Goal: Transaction & Acquisition: Purchase product/service

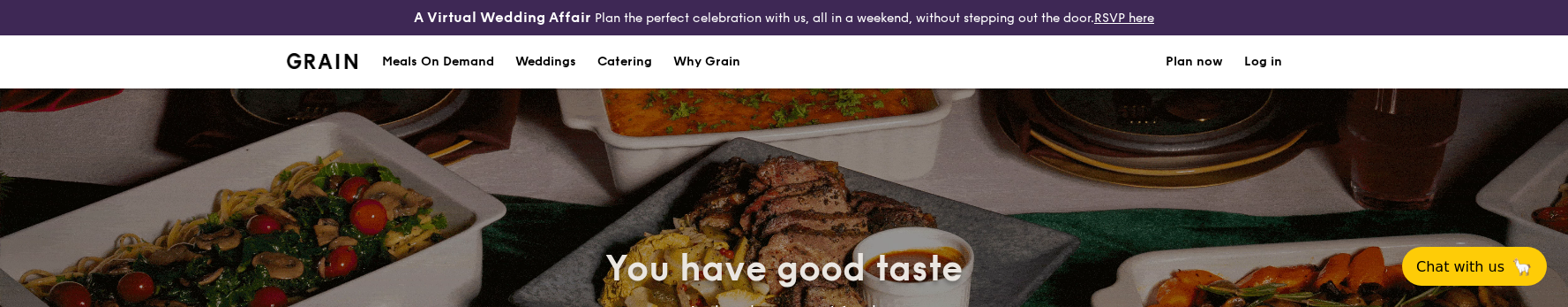
select select
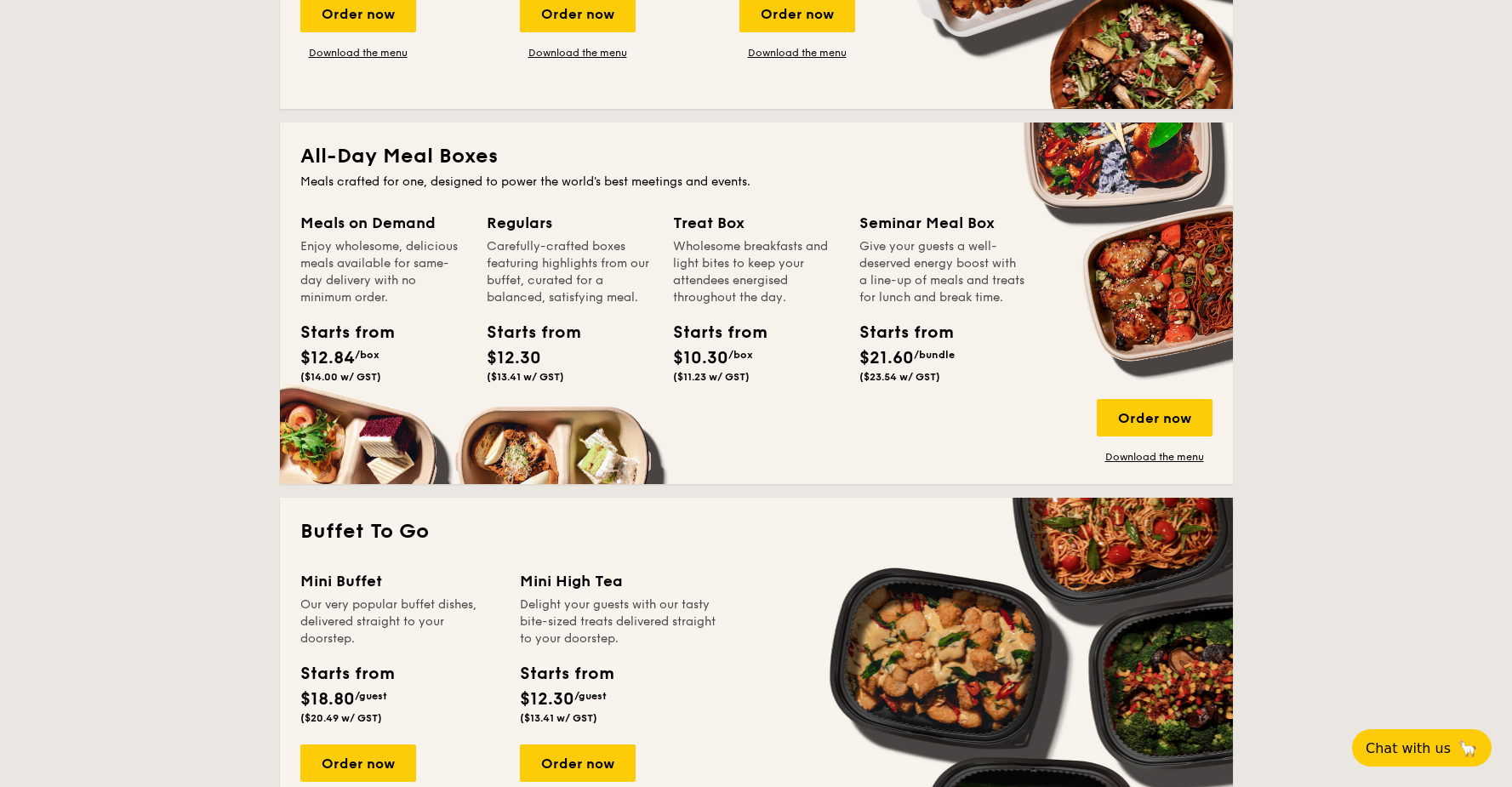
scroll to position [683, 0]
click at [590, 295] on div "Order now" at bounding box center [578, 764] width 115 height 38
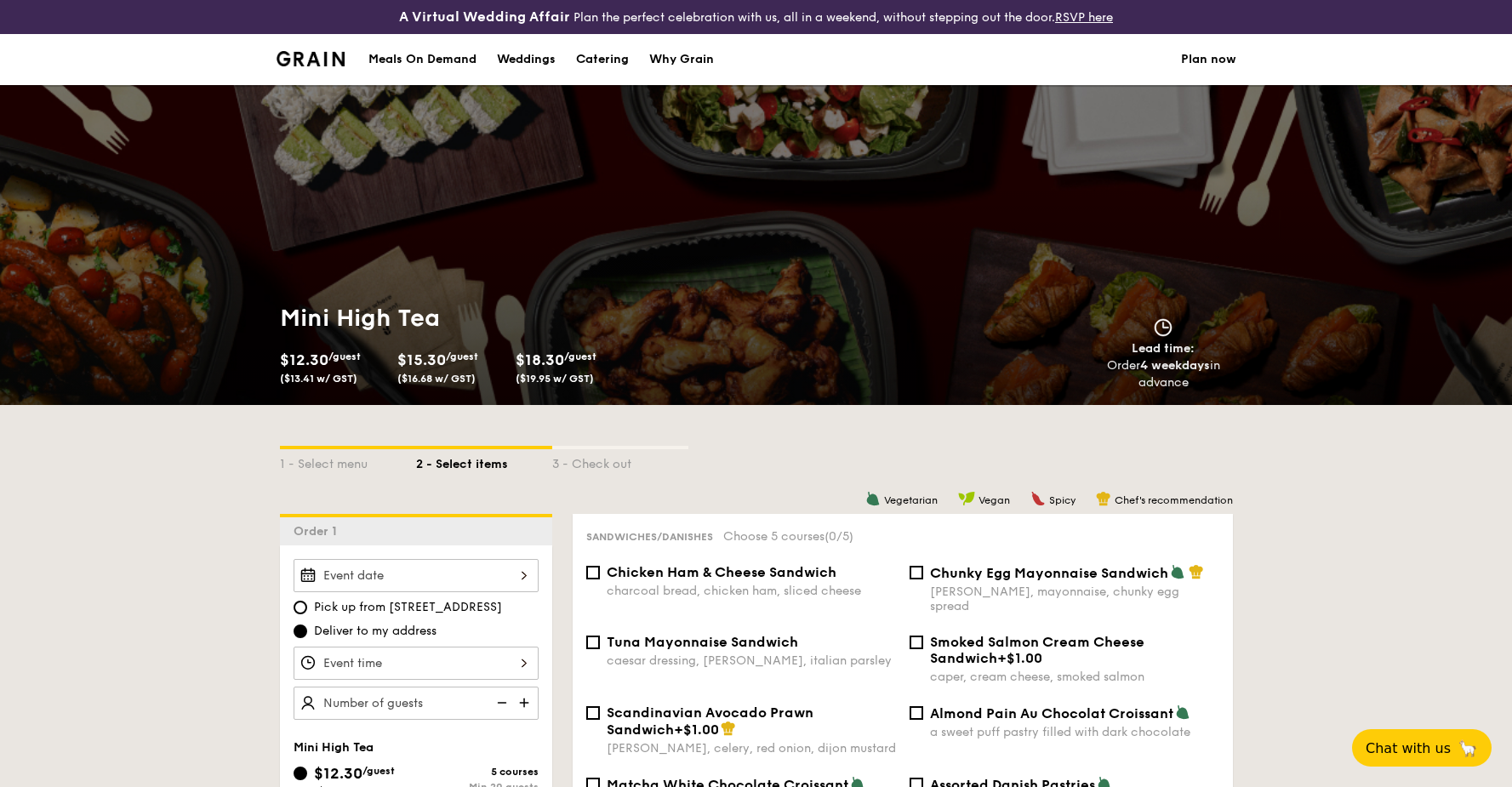
click at [415, 295] on div at bounding box center [417, 575] width 245 height 33
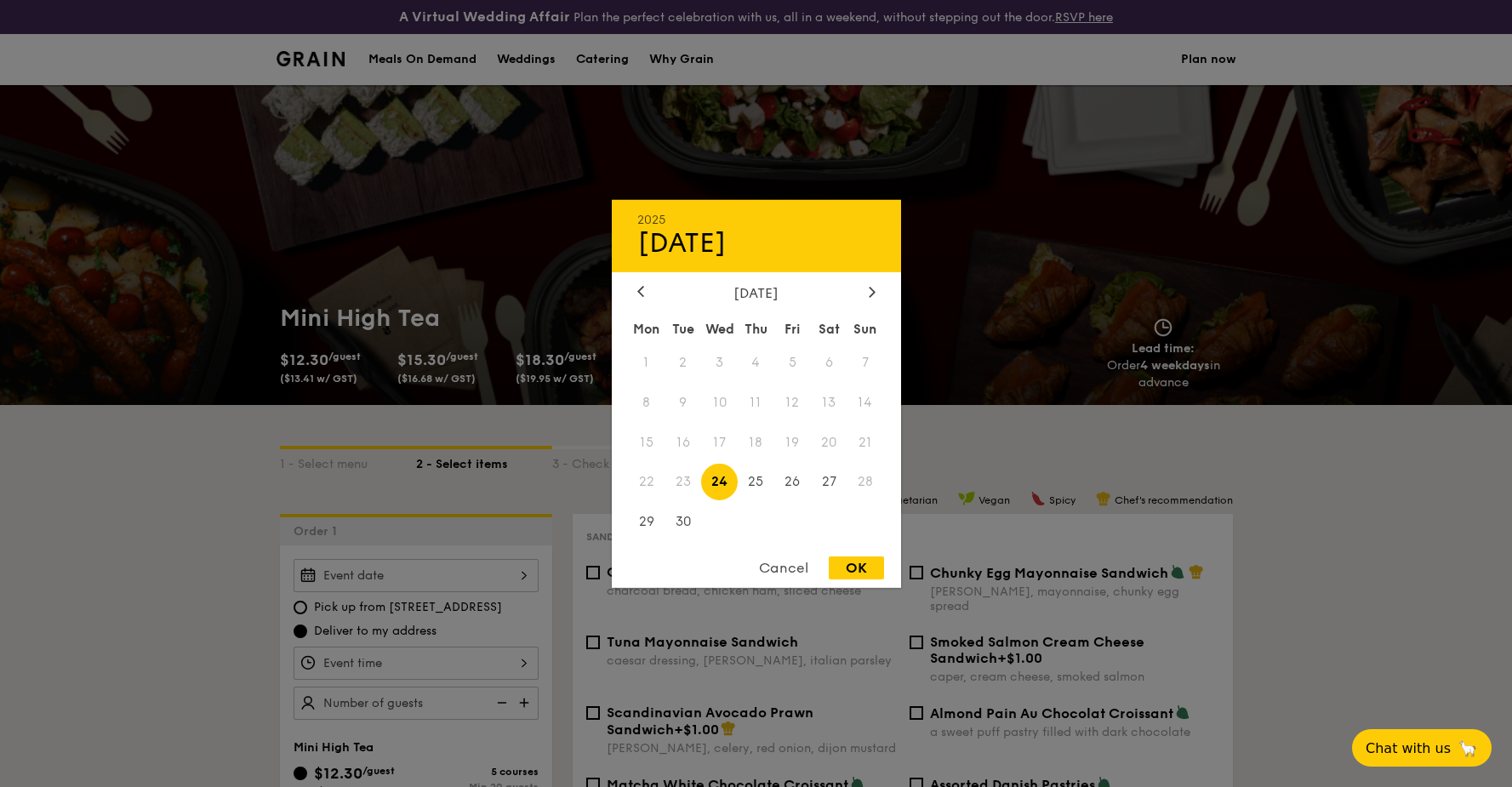
click at [682, 295] on span "23" at bounding box center [683, 481] width 37 height 37
click at [719, 295] on span "24" at bounding box center [719, 481] width 37 height 37
click at [846, 295] on div "OK" at bounding box center [856, 567] width 55 height 23
type input "[DATE]"
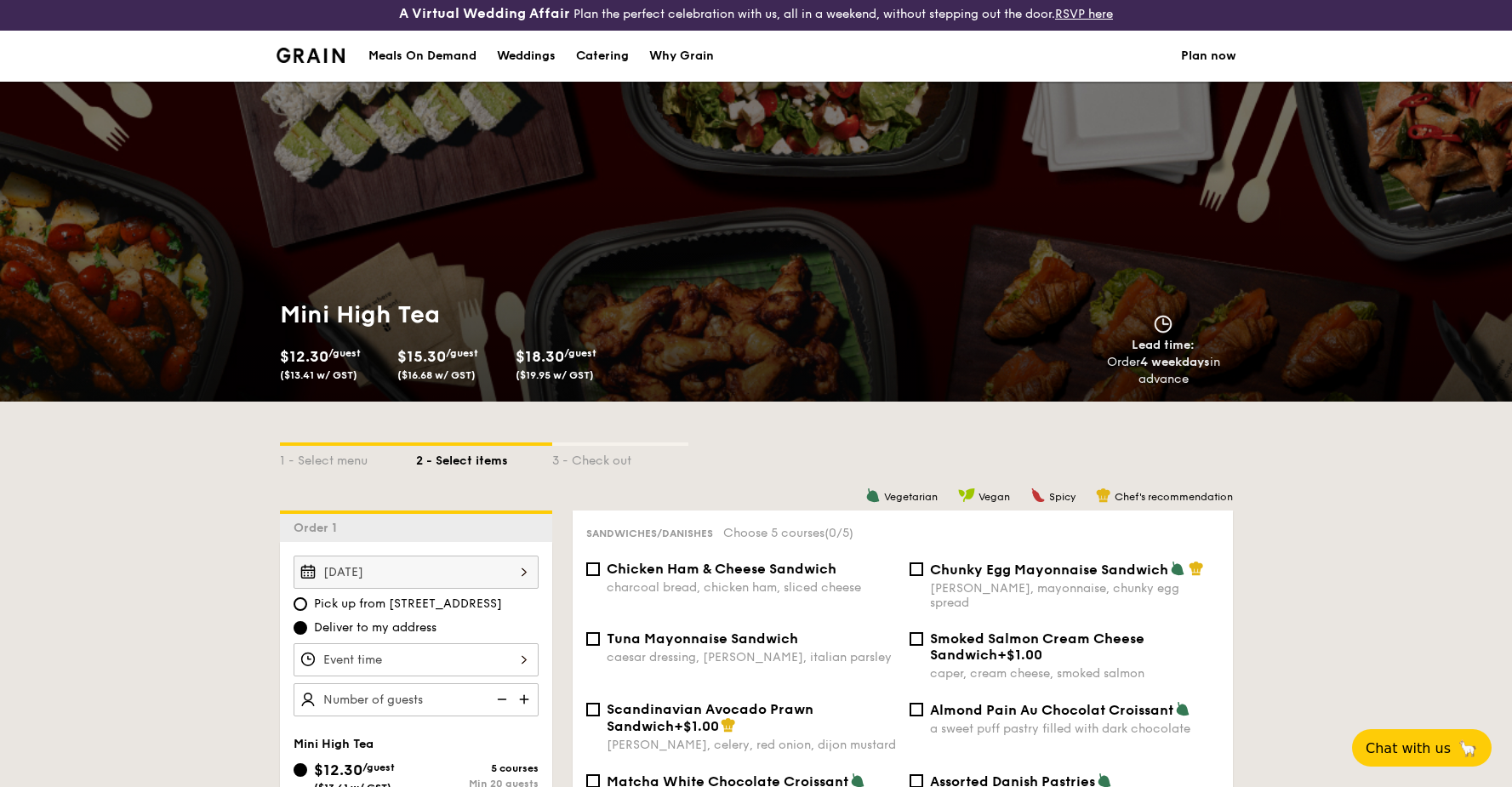
scroll to position [7, 0]
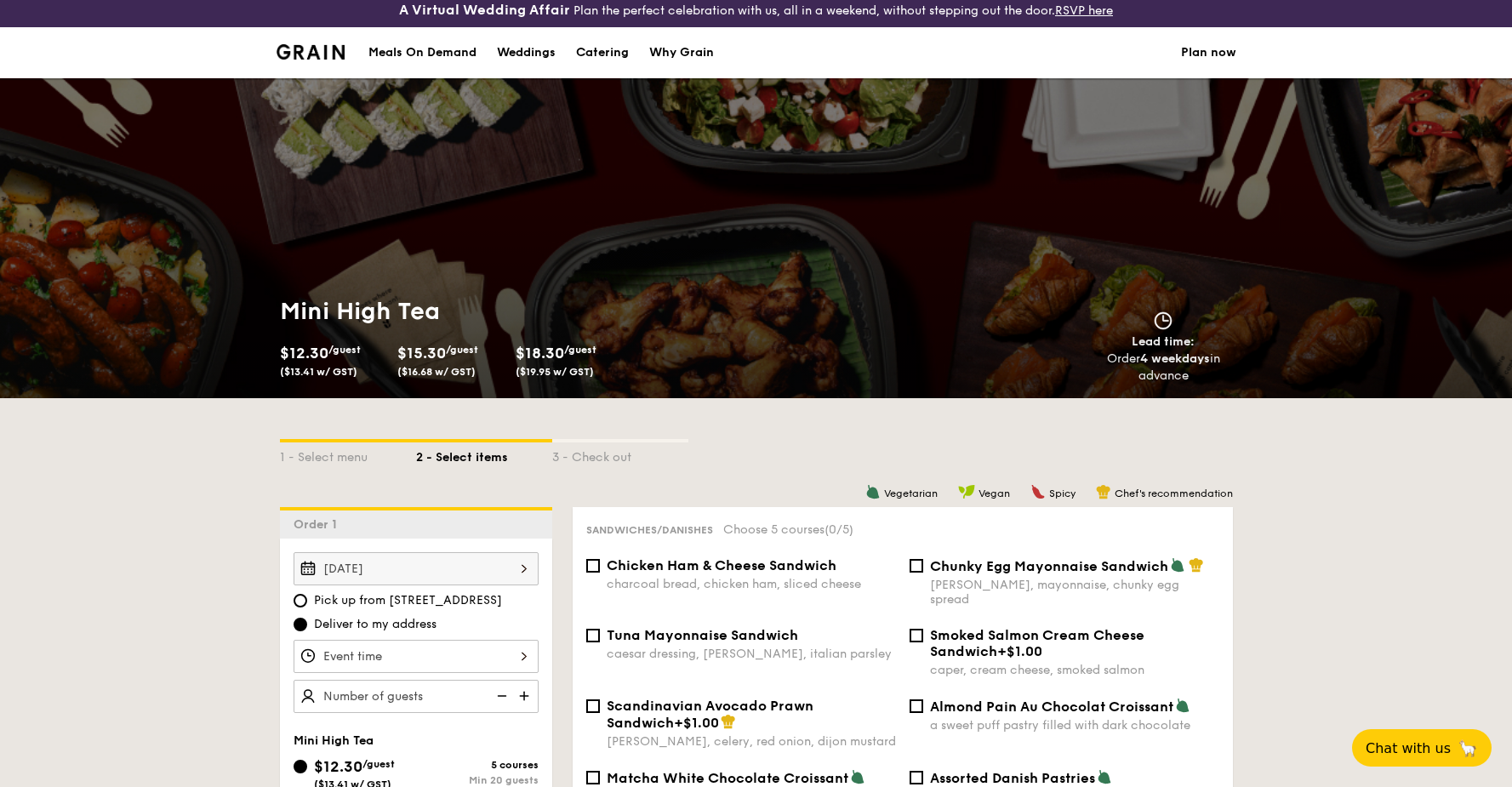
click at [408, 295] on div at bounding box center [417, 656] width 245 height 33
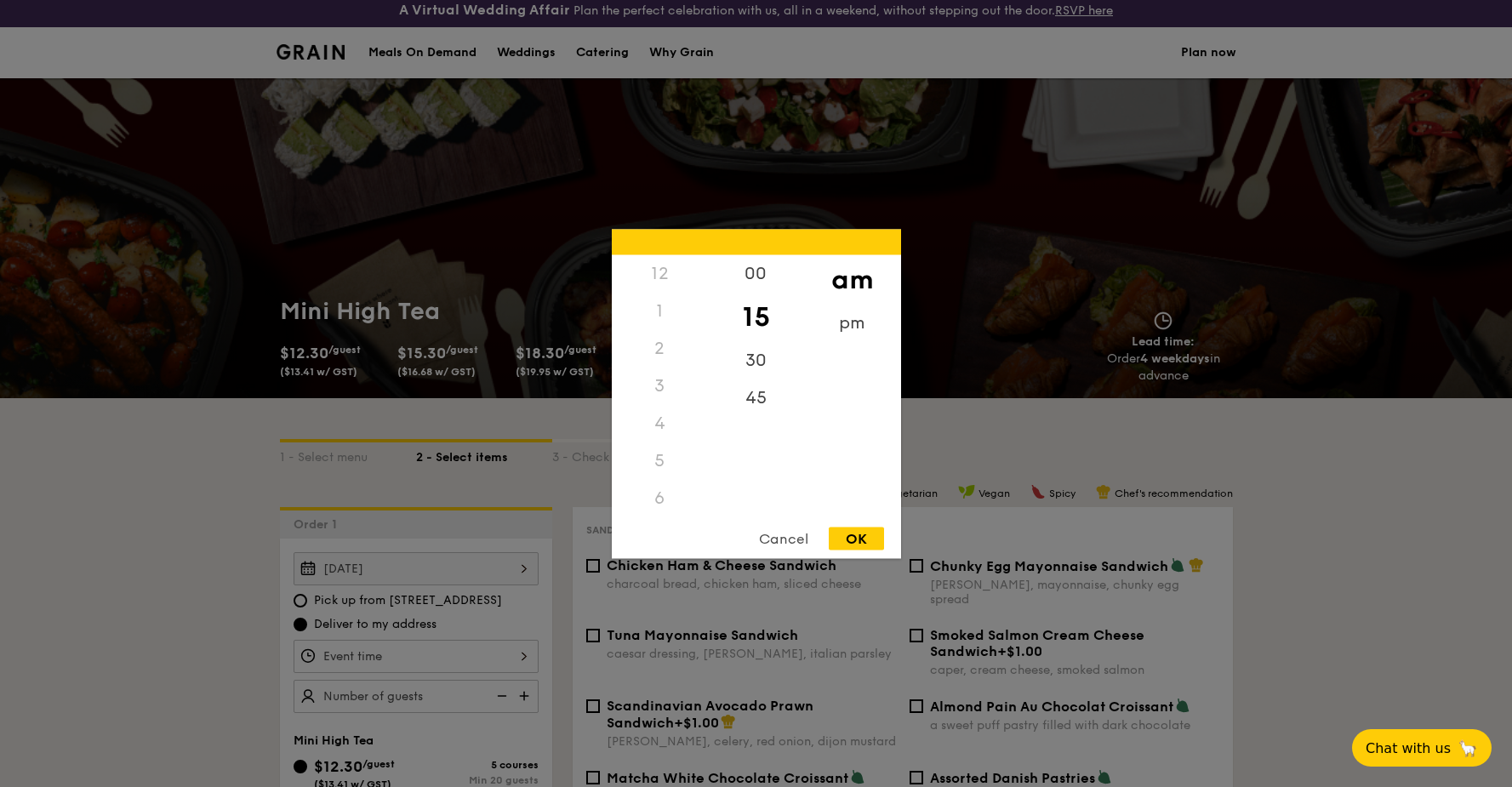
scroll to position [188, 0]
click at [847, 295] on div "OK" at bounding box center [856, 537] width 55 height 23
type input "10:15AM"
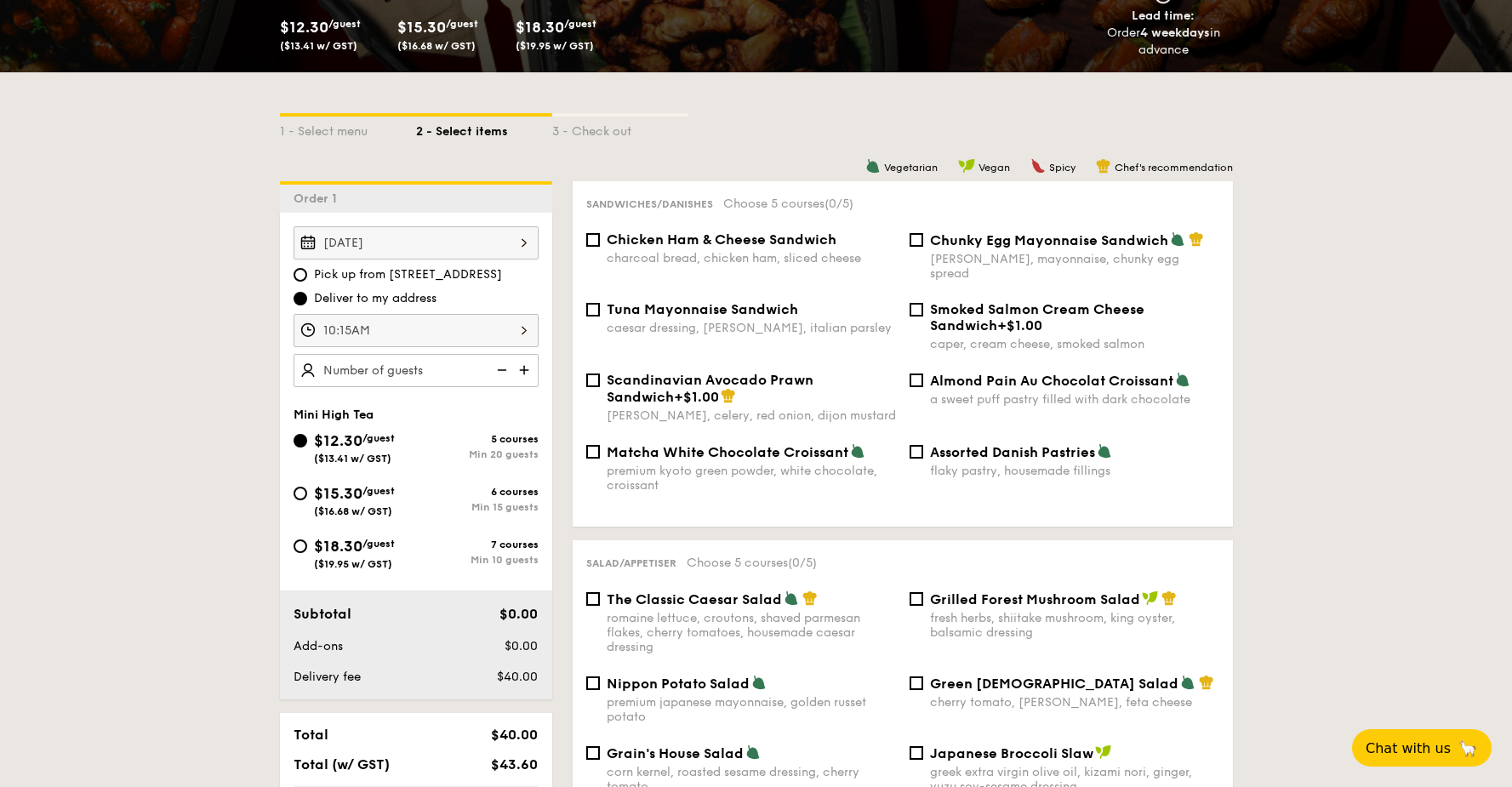
scroll to position [363, 0]
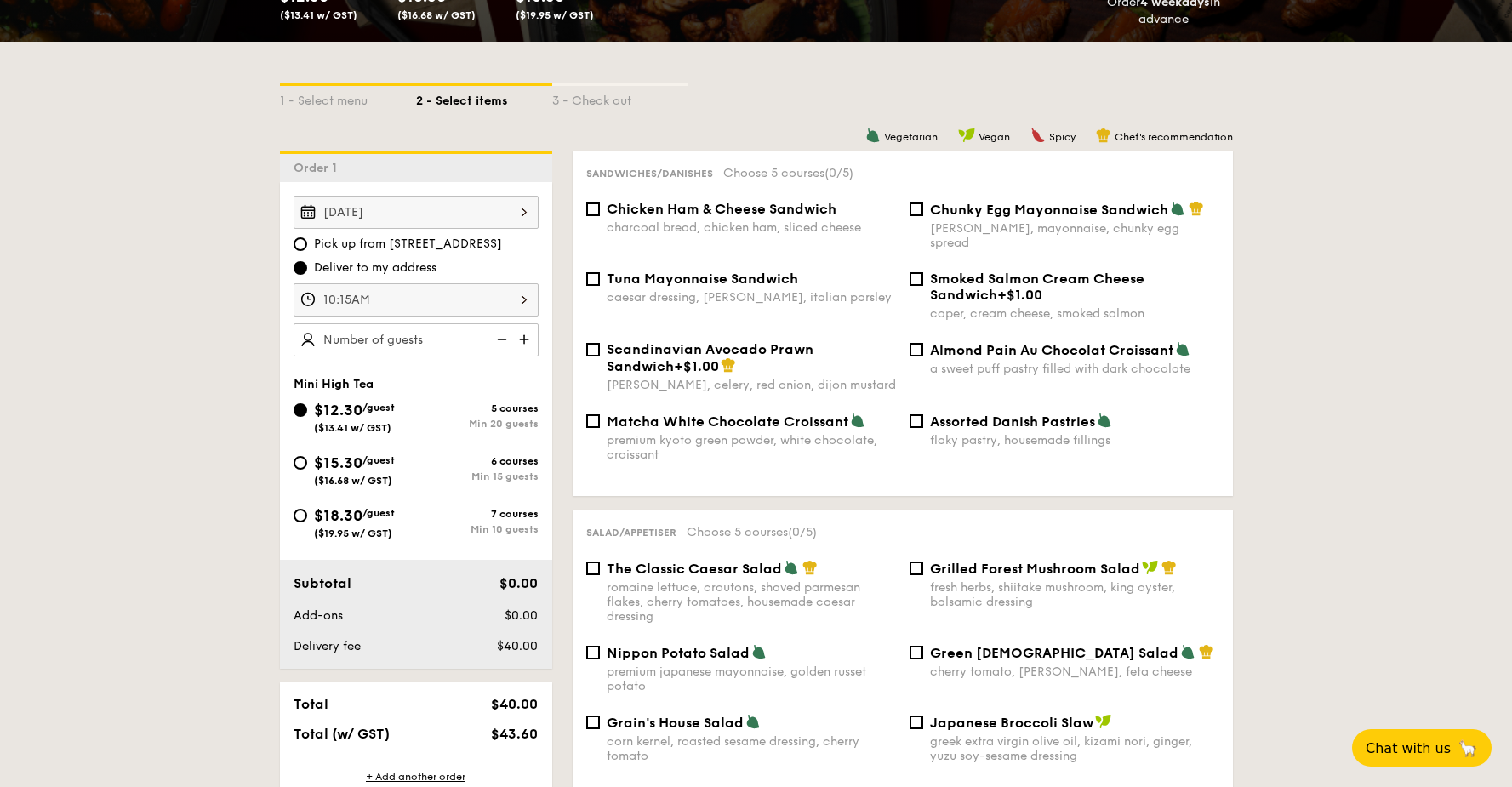
click at [364, 295] on div "$15.30 /guest ($16.68 w/ GST)" at bounding box center [354, 469] width 81 height 36
click at [307, 295] on input "$15.30 /guest ($16.68 w/ GST) 6 courses Min 15 guests" at bounding box center [300, 462] width 14 height 14
radio input "true"
type input "15 guests"
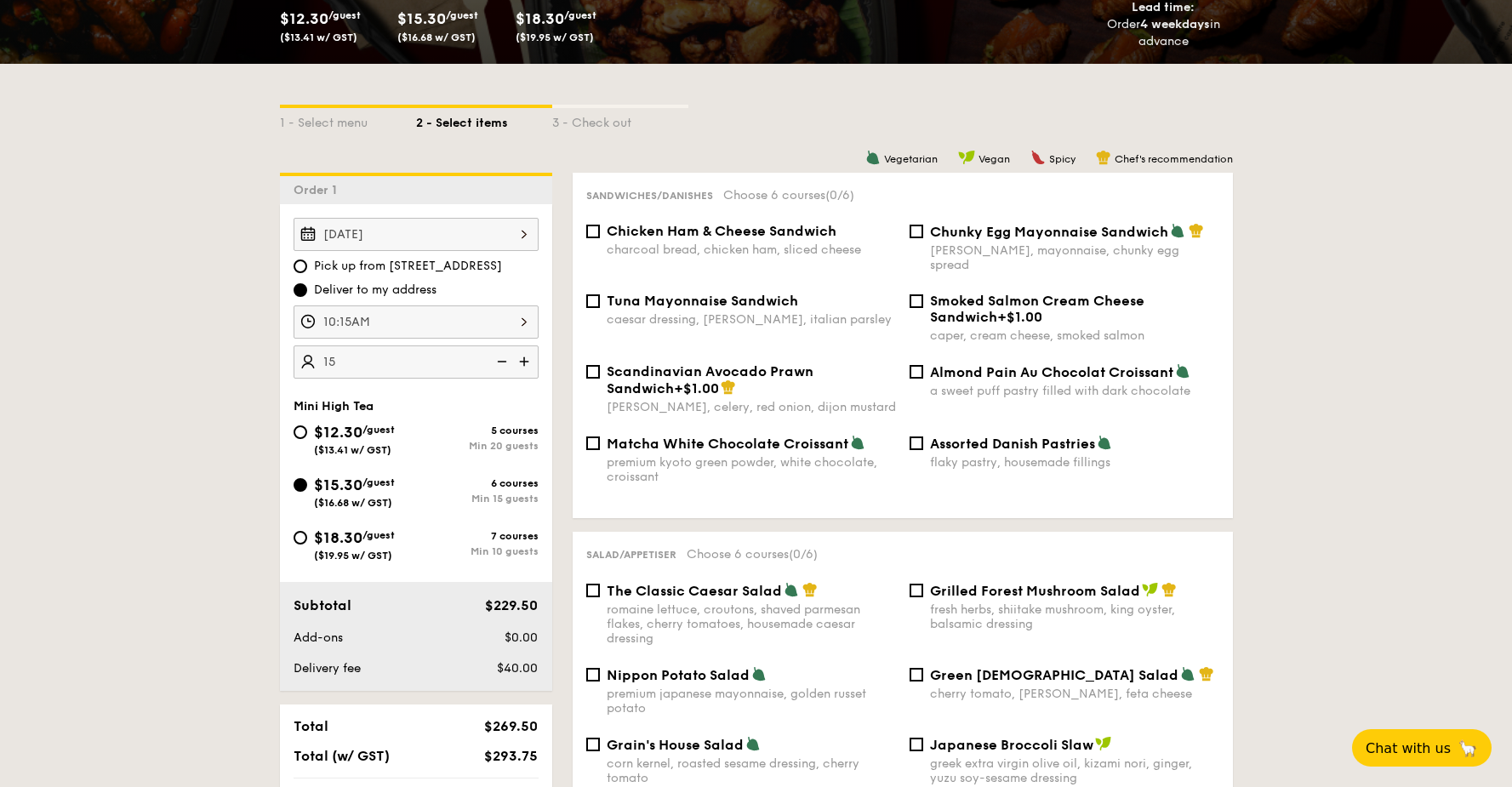
scroll to position [330, 0]
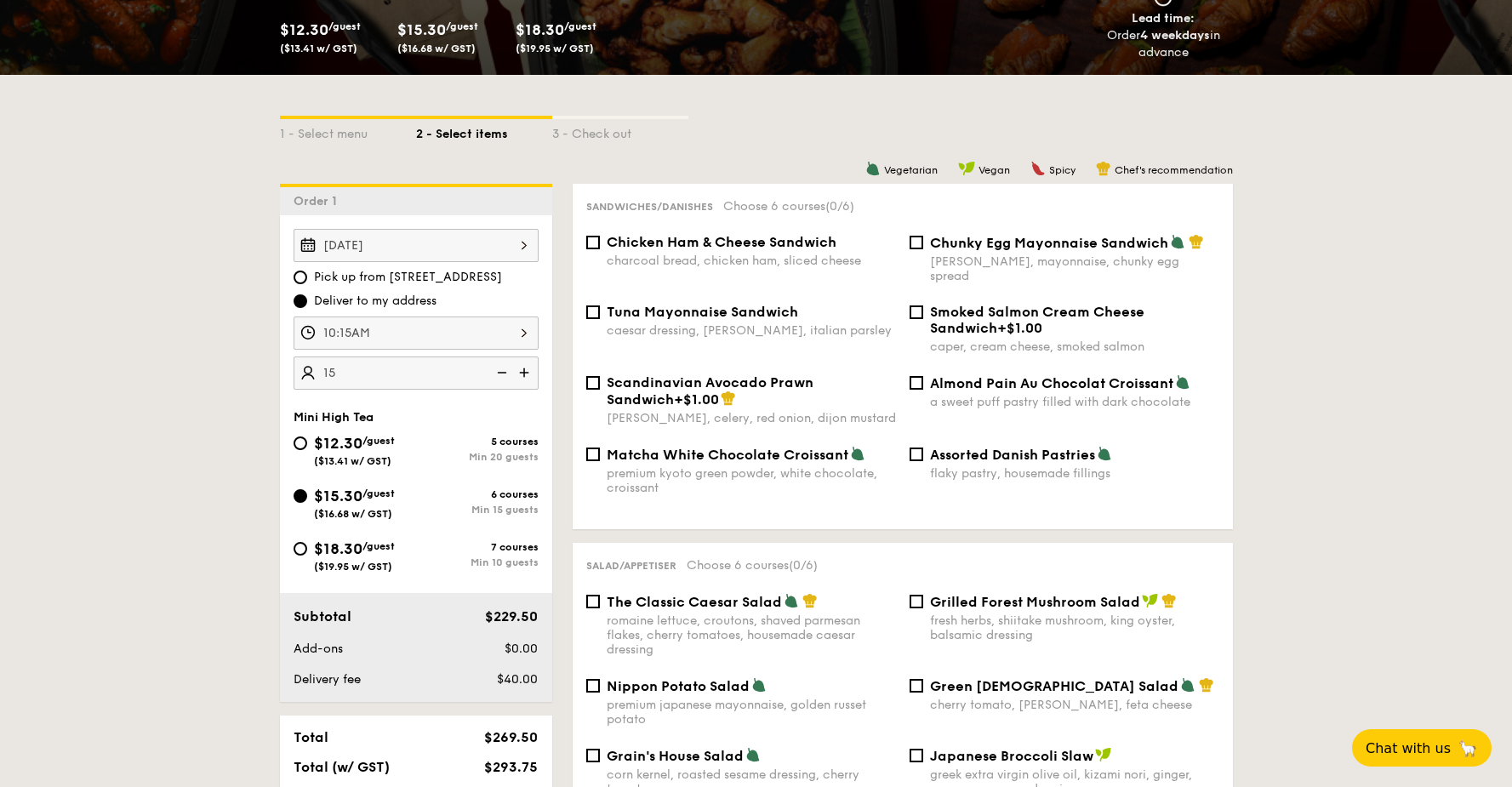
click at [813, 242] on span "Chicken Ham & Cheese Sandwich" at bounding box center [721, 243] width 230 height 16
click at [600, 242] on input "Chicken Ham & Cheese Sandwich charcoal bread, chicken ham, sliced cheese" at bounding box center [592, 242] width 14 height 14
checkbox input "true"
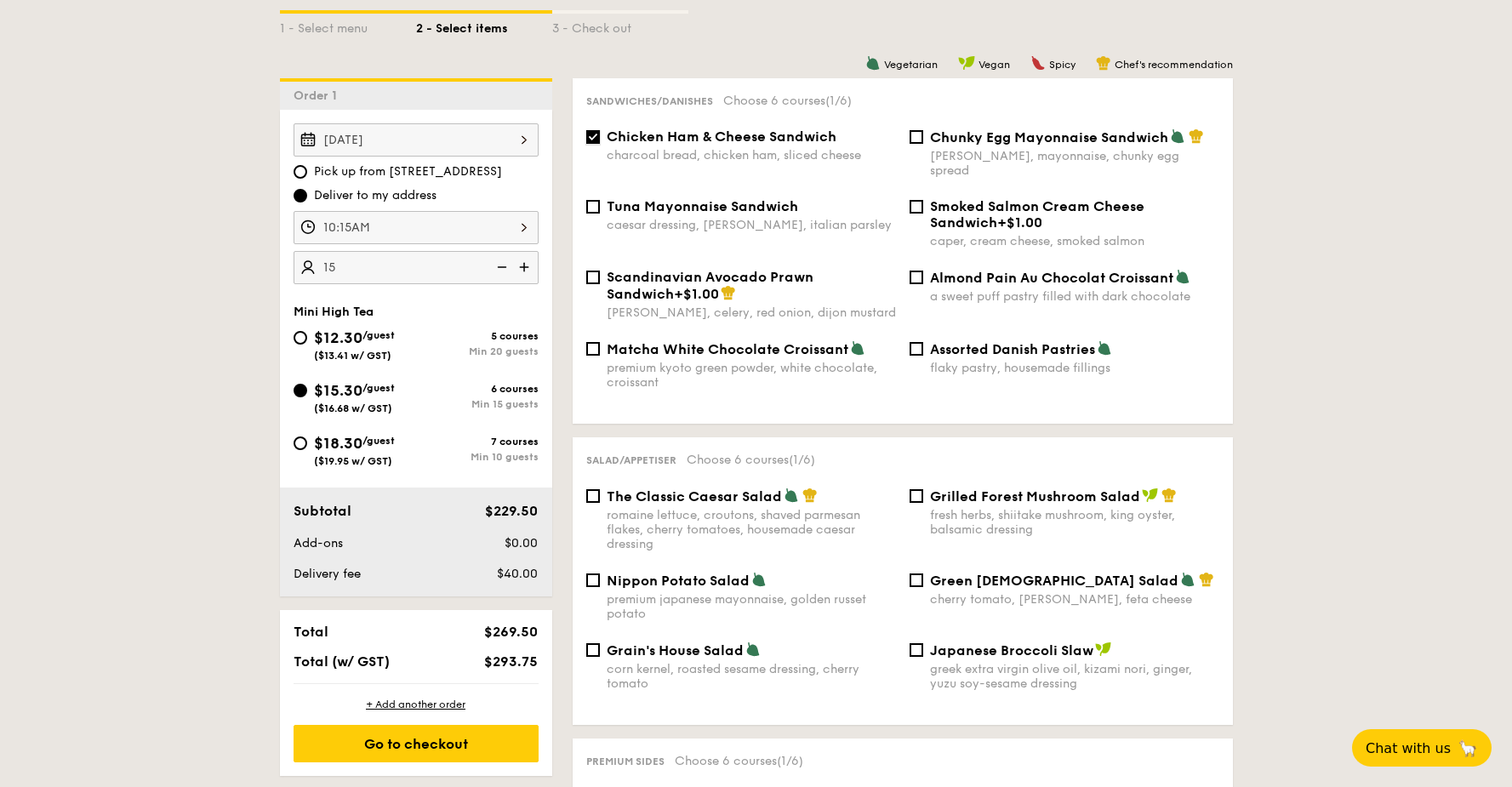
scroll to position [638, 0]
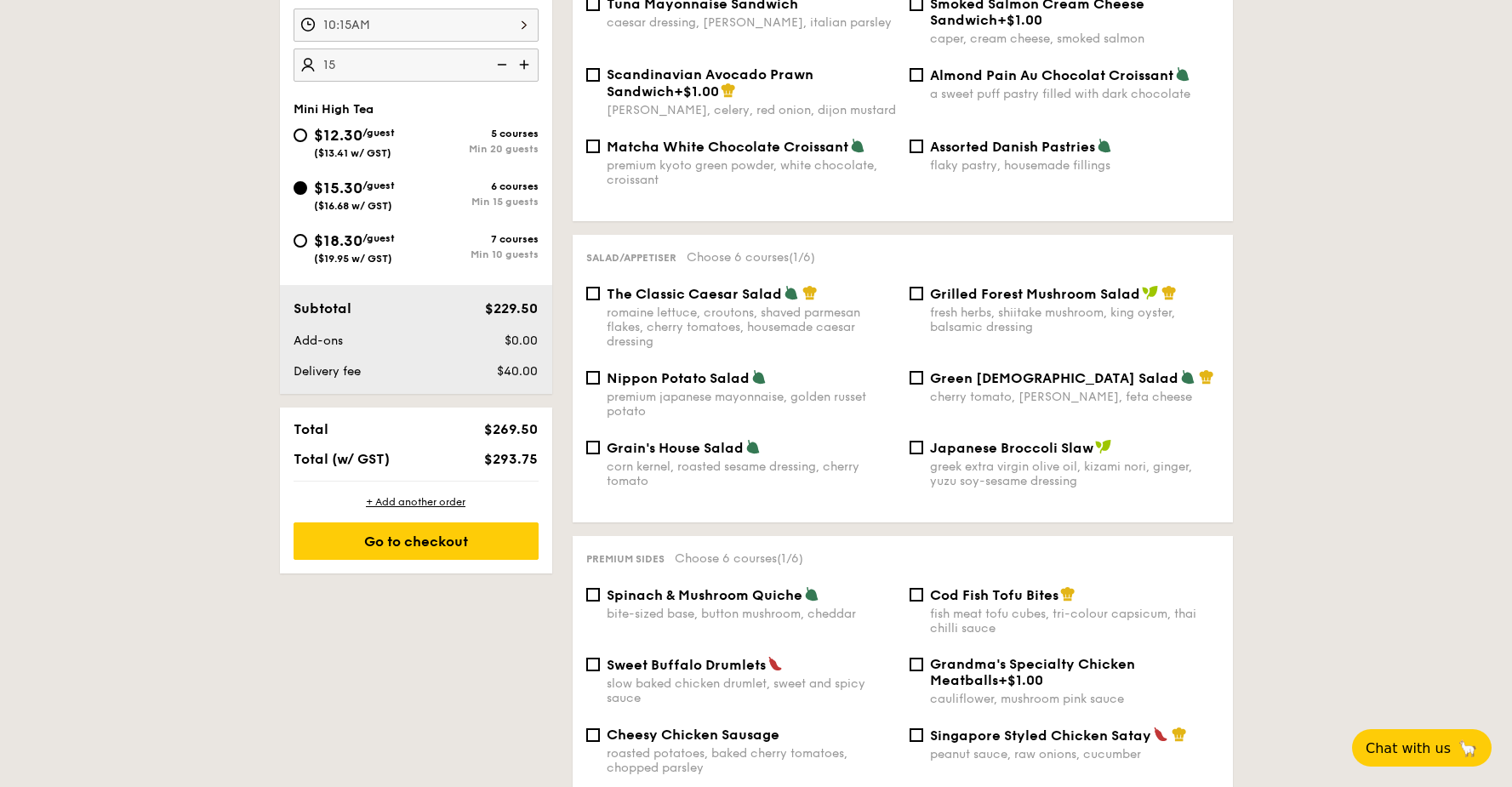
click at [787, 295] on div "romaine lettuce, croutons, shaved parmesan flakes, cherry tomatoes, housemade c…" at bounding box center [751, 327] width 289 height 43
click at [600, 294] on input "The Classic Caesar Salad romaine lettuce, croutons, shaved parmesan flakes, che…" at bounding box center [592, 293] width 14 height 14
checkbox input "true"
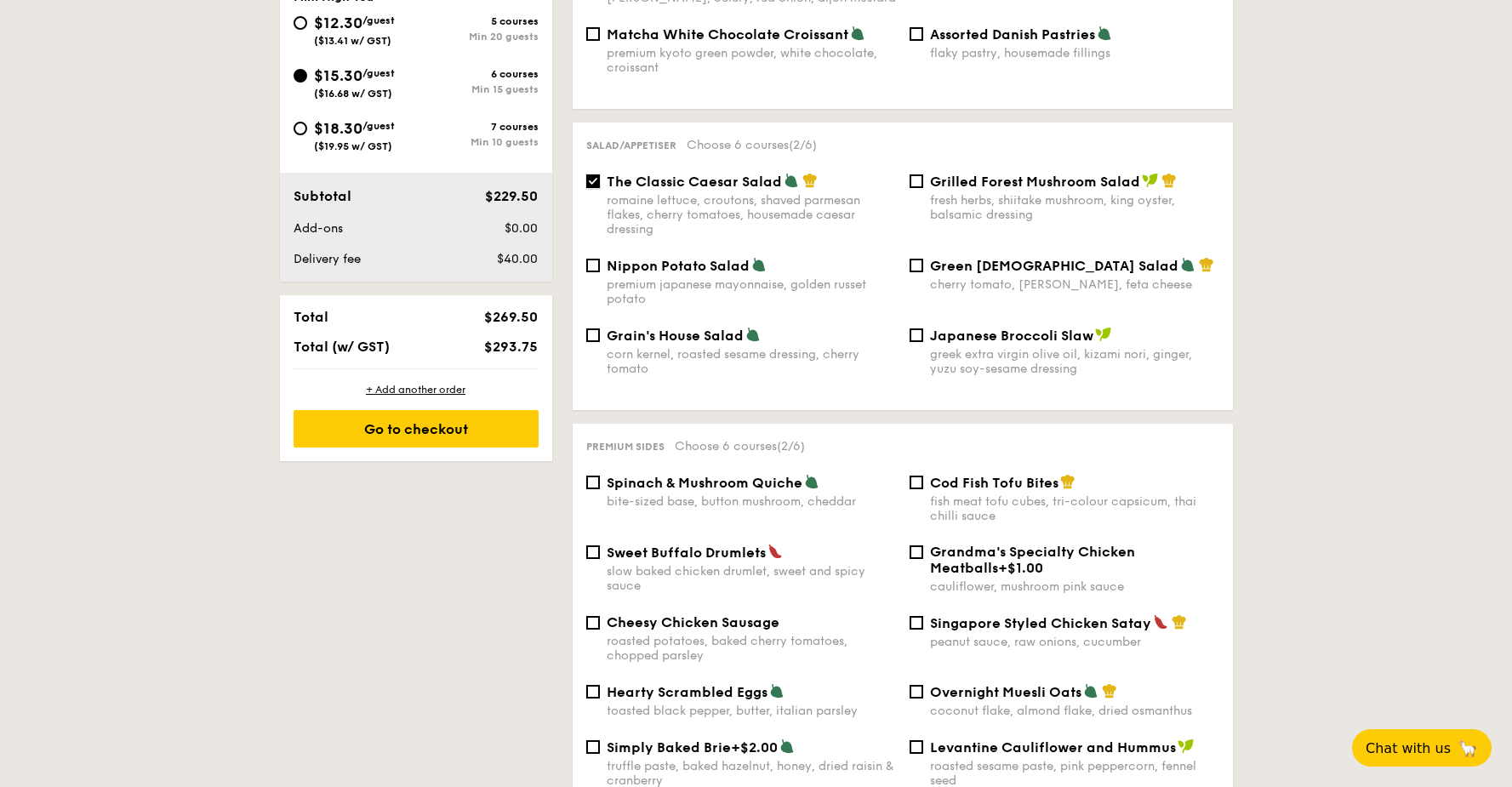
scroll to position [753, 0]
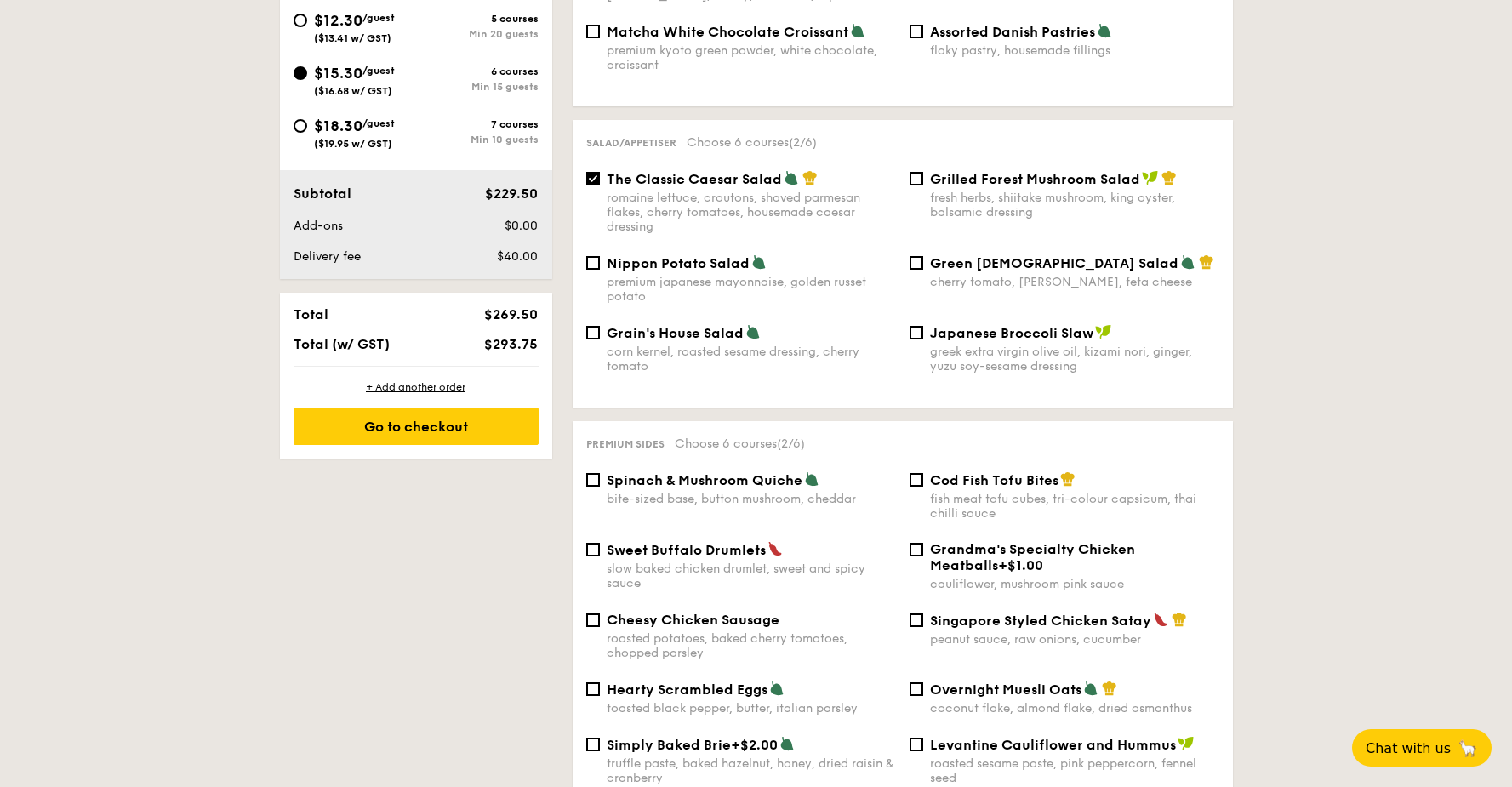
click at [737, 295] on div "bite-sized base, button mushroom, cheddar" at bounding box center [751, 499] width 289 height 14
click at [600, 295] on input "Spinach & Mushroom Quiche bite-sized base, button mushroom, cheddar" at bounding box center [592, 480] width 14 height 14
checkbox input "true"
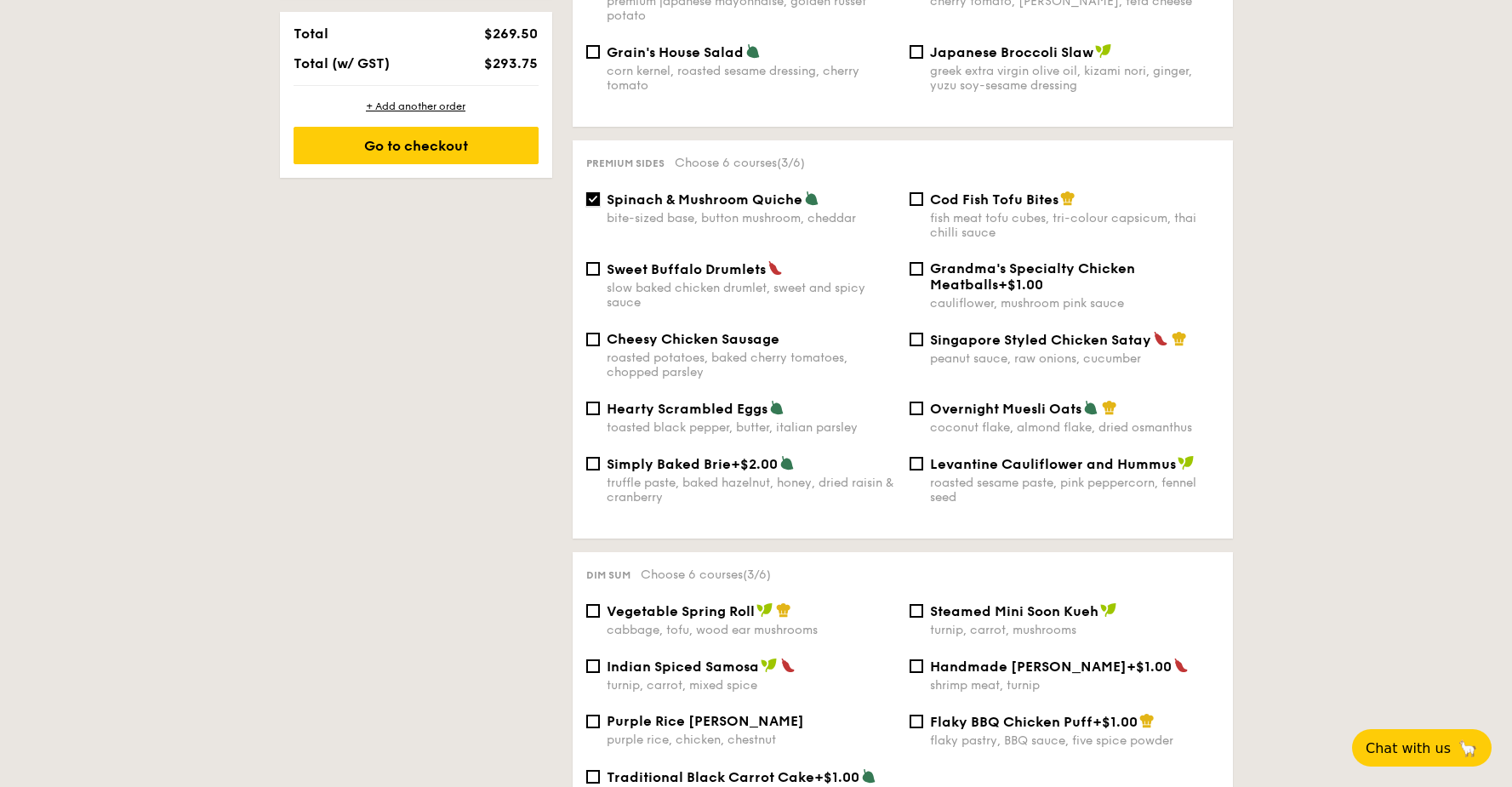
scroll to position [1265, 0]
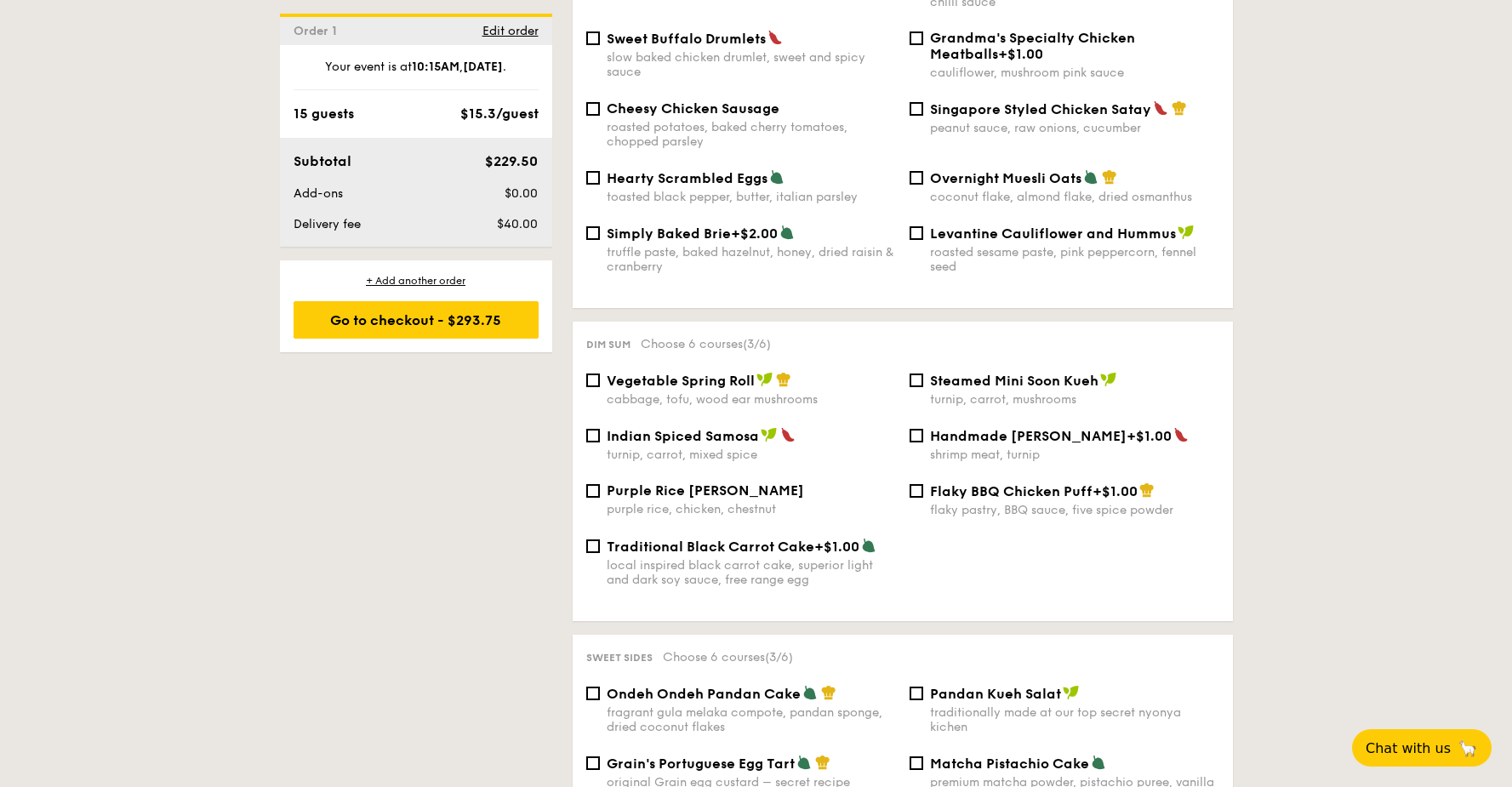
click at [954, 295] on span "Steamed Mini Soon Kueh" at bounding box center [1014, 380] width 169 height 16
click at [923, 295] on input "Steamed Mini Soon Kueh turnip, carrot, mushrooms" at bounding box center [916, 380] width 14 height 14
checkbox input "true"
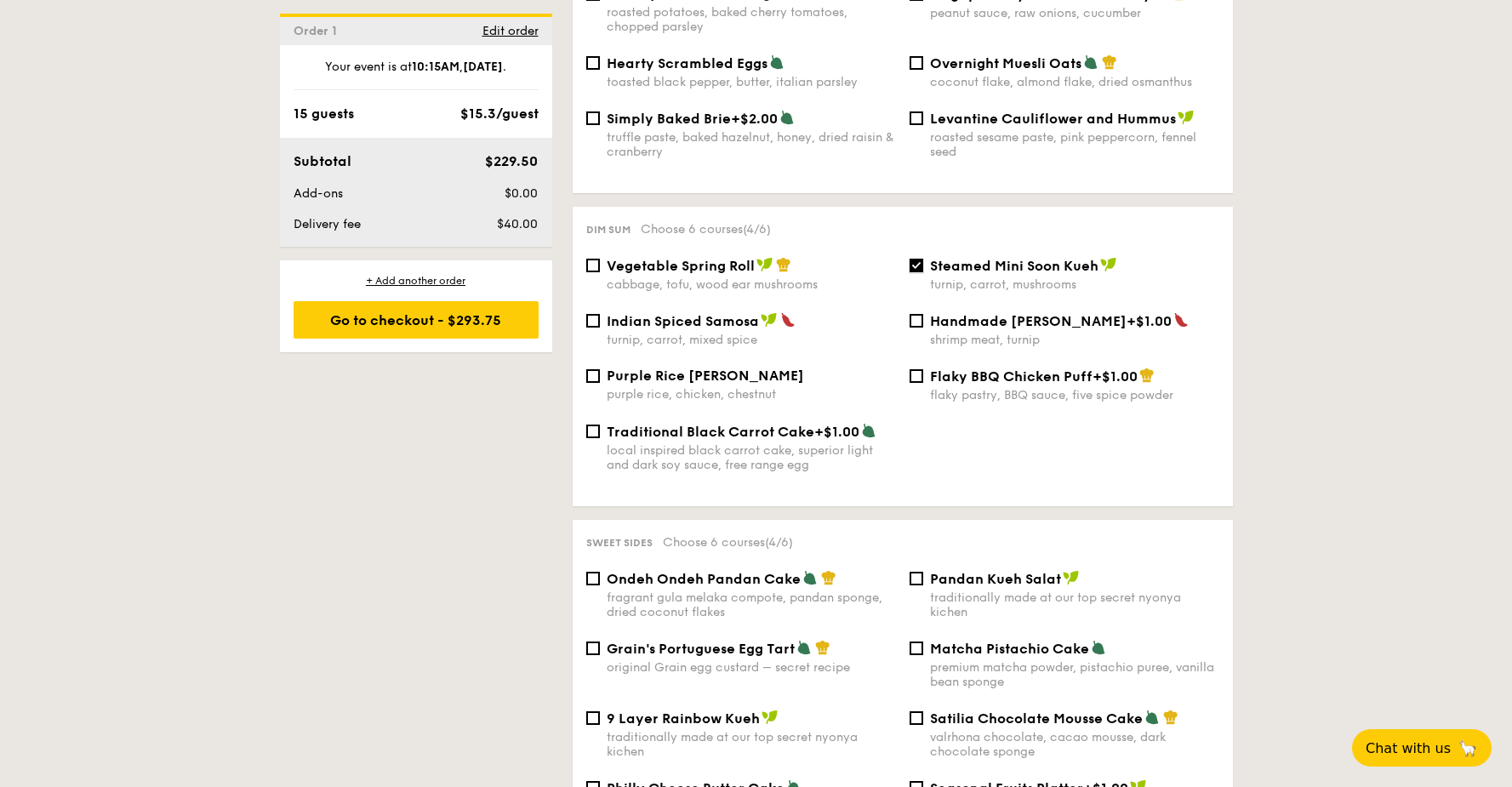
scroll to position [1474, 0]
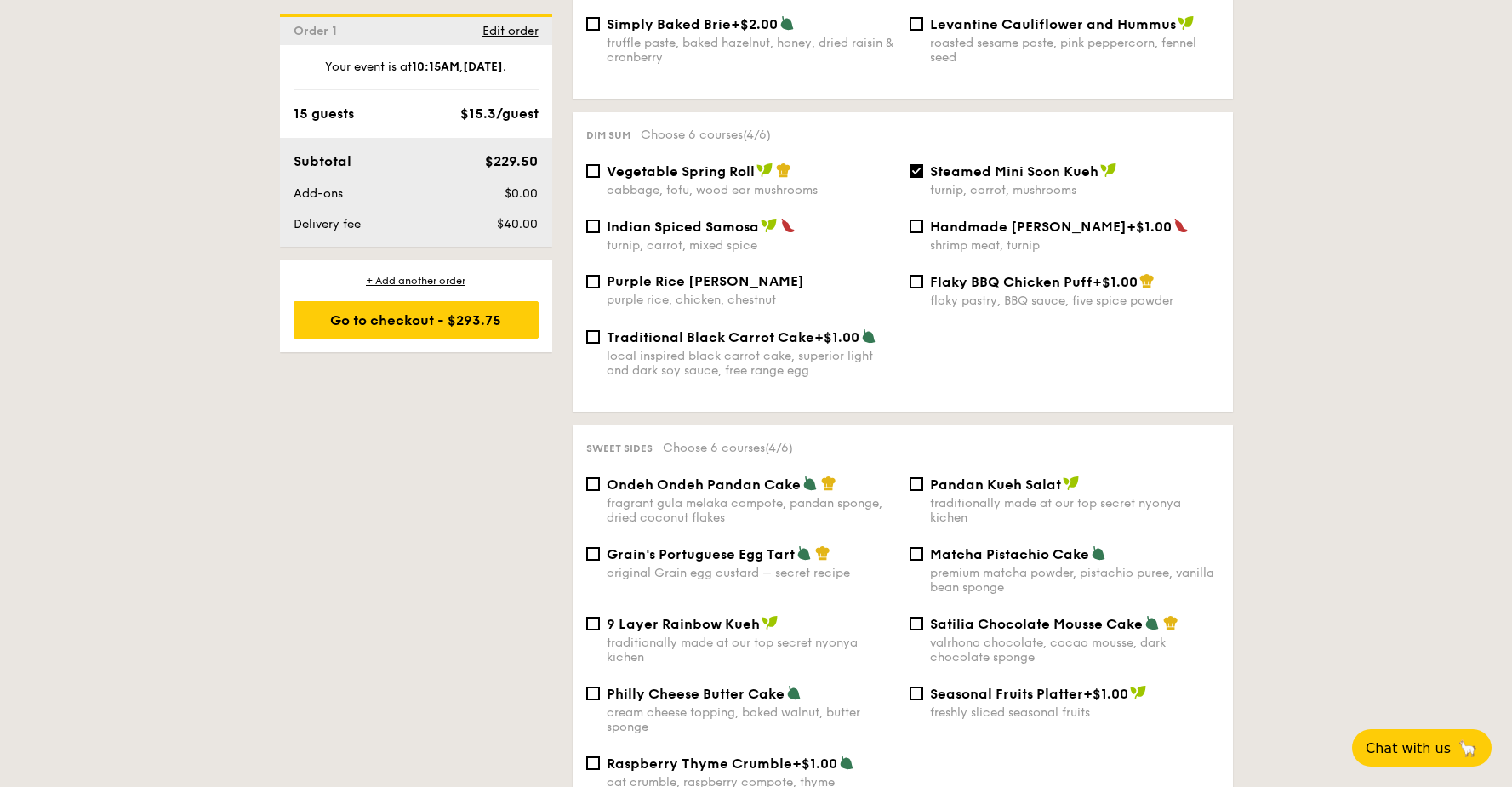
click at [729, 295] on div "original Grain egg custard – secret recipe" at bounding box center [751, 573] width 289 height 14
click at [600, 295] on input "Grain's Portuguese Egg Tart original Grain egg custard – secret recipe" at bounding box center [592, 554] width 14 height 14
checkbox input "true"
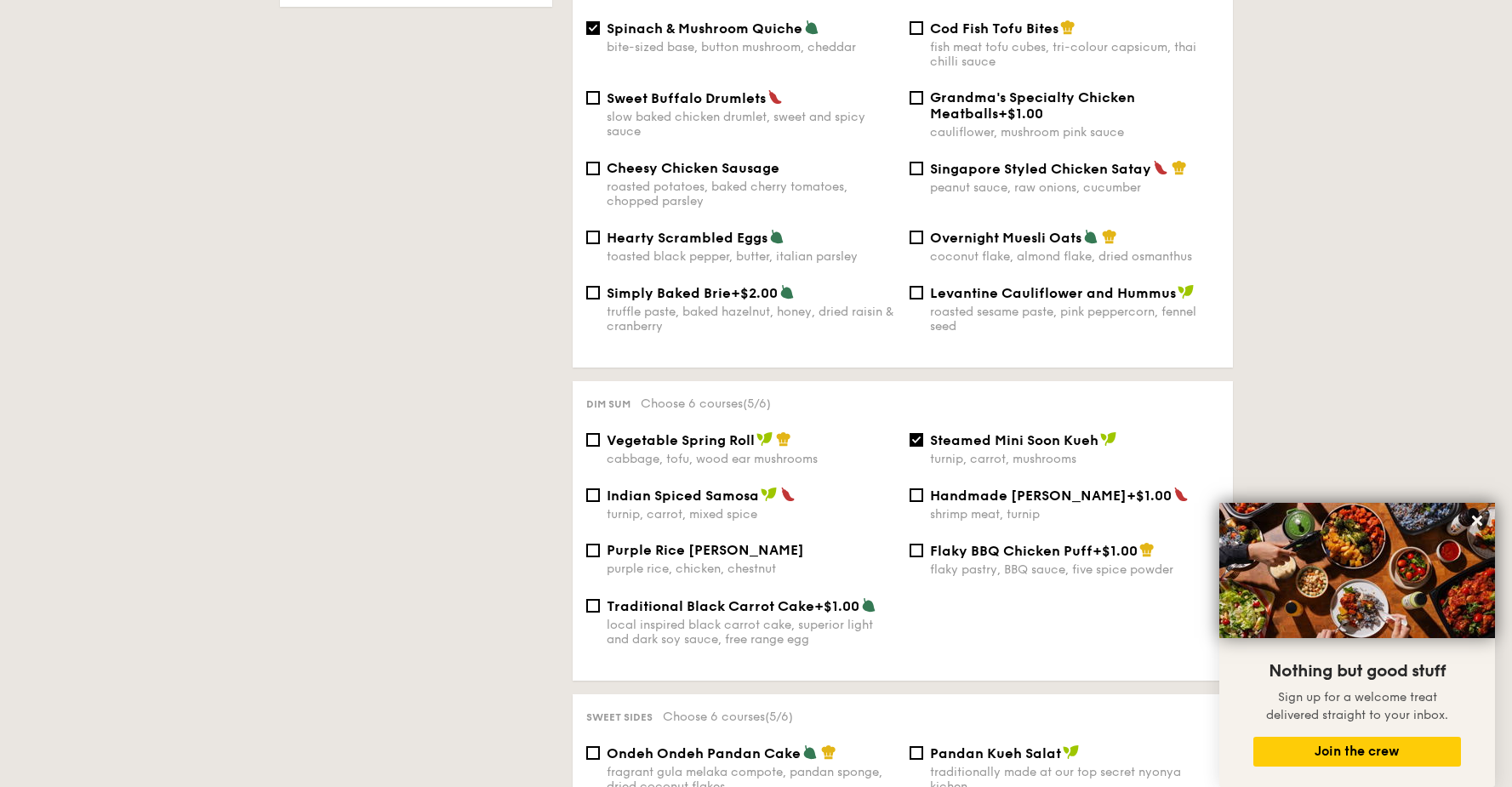
scroll to position [1221, 0]
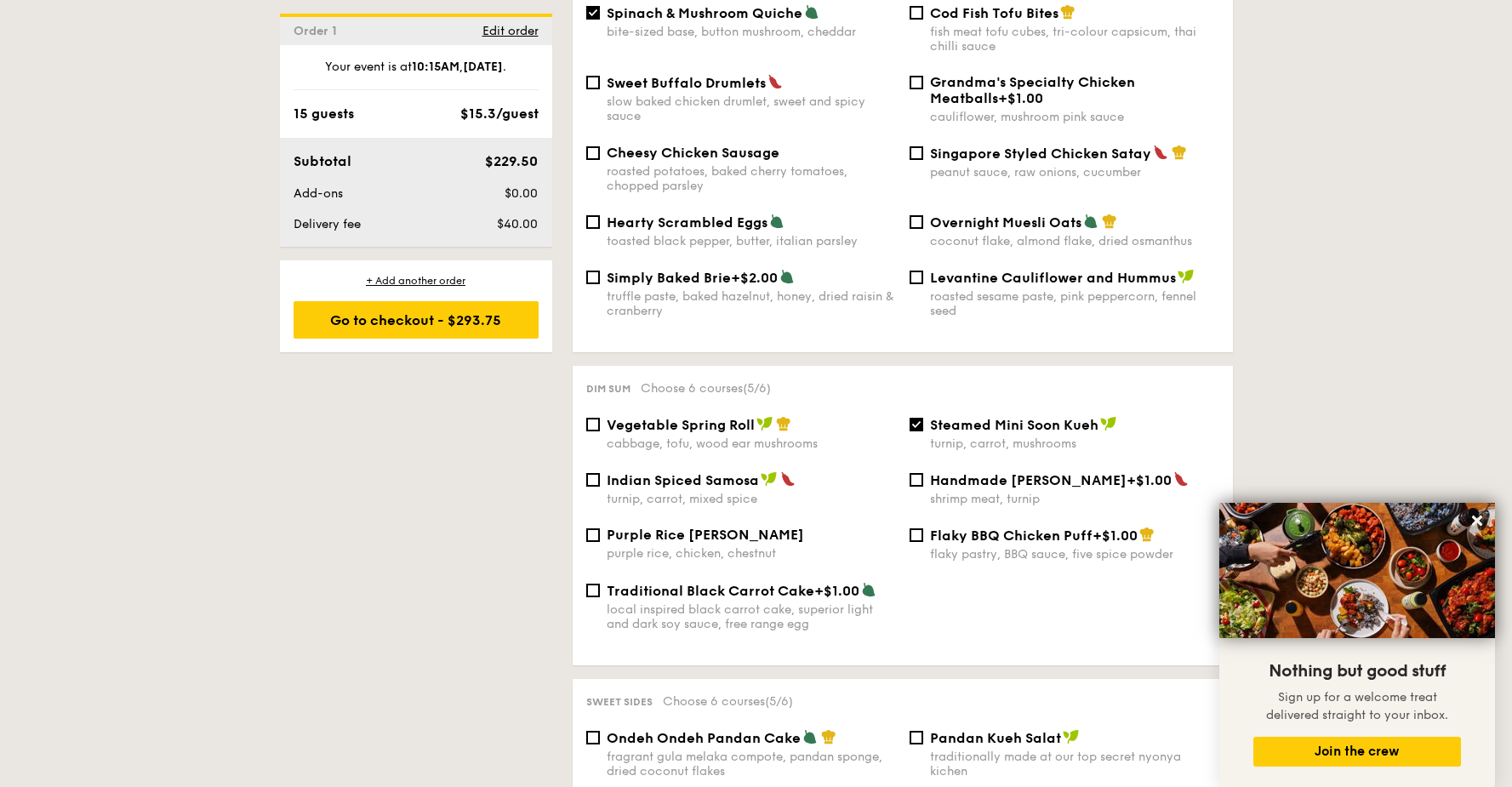
click at [718, 295] on span "Vegetable Spring Roll" at bounding box center [681, 426] width 148 height 16
click at [600, 295] on input "Vegetable Spring Roll cabbage, tofu, wood ear mushrooms" at bounding box center [592, 424] width 14 height 14
checkbox input "true"
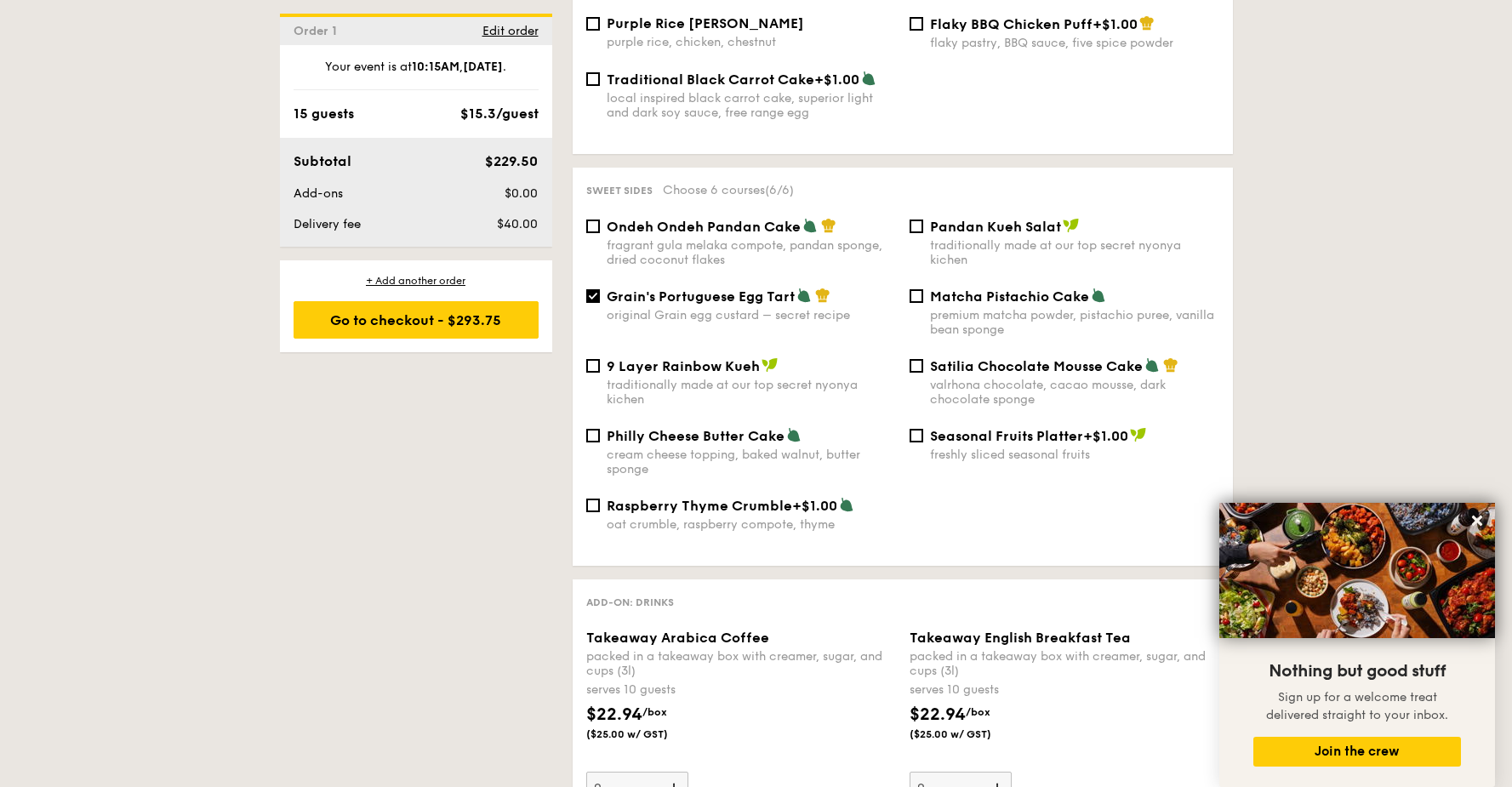
scroll to position [1835, 0]
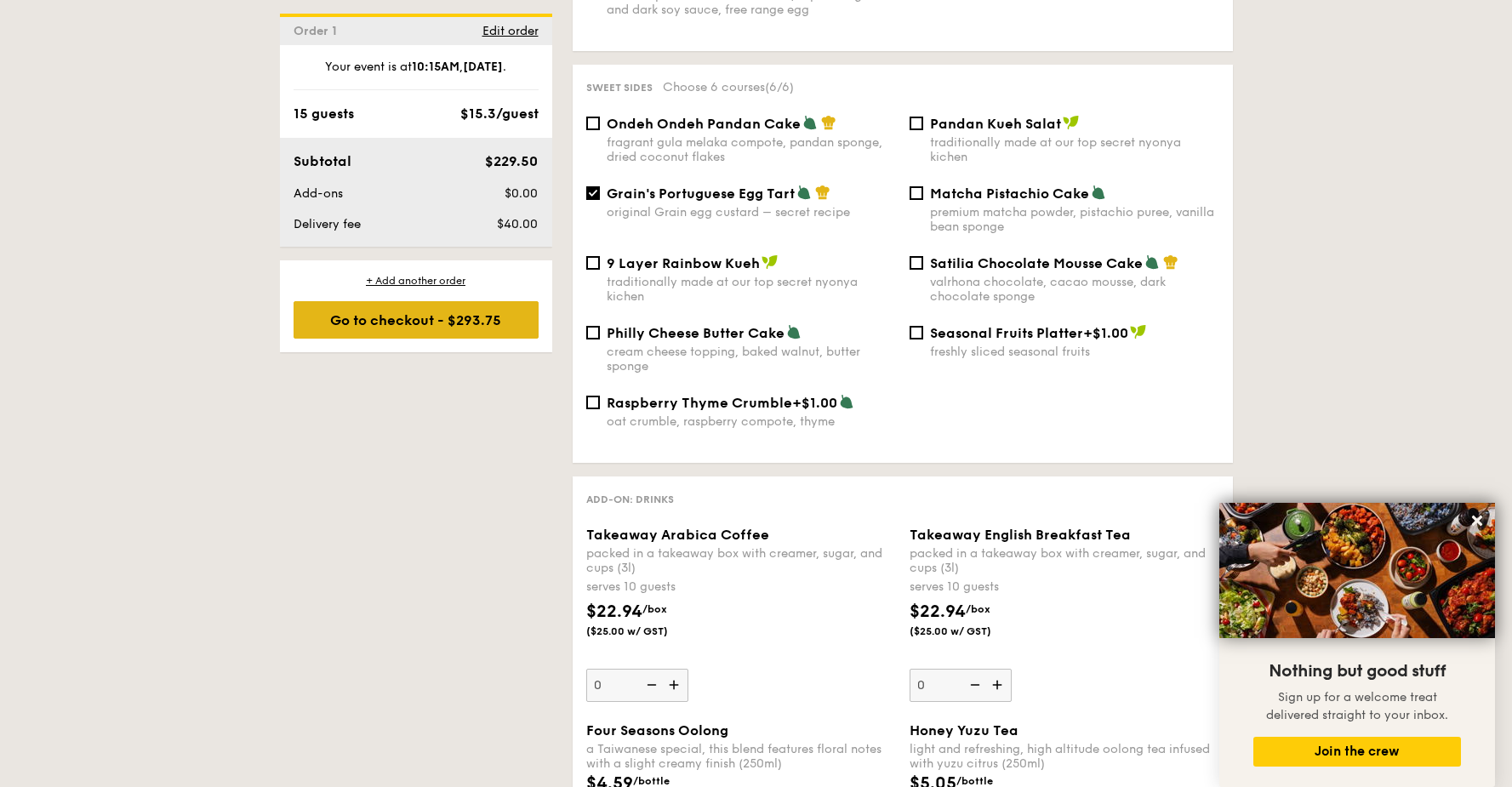
click at [481, 295] on div "Go to checkout - $293.75" at bounding box center [417, 320] width 245 height 38
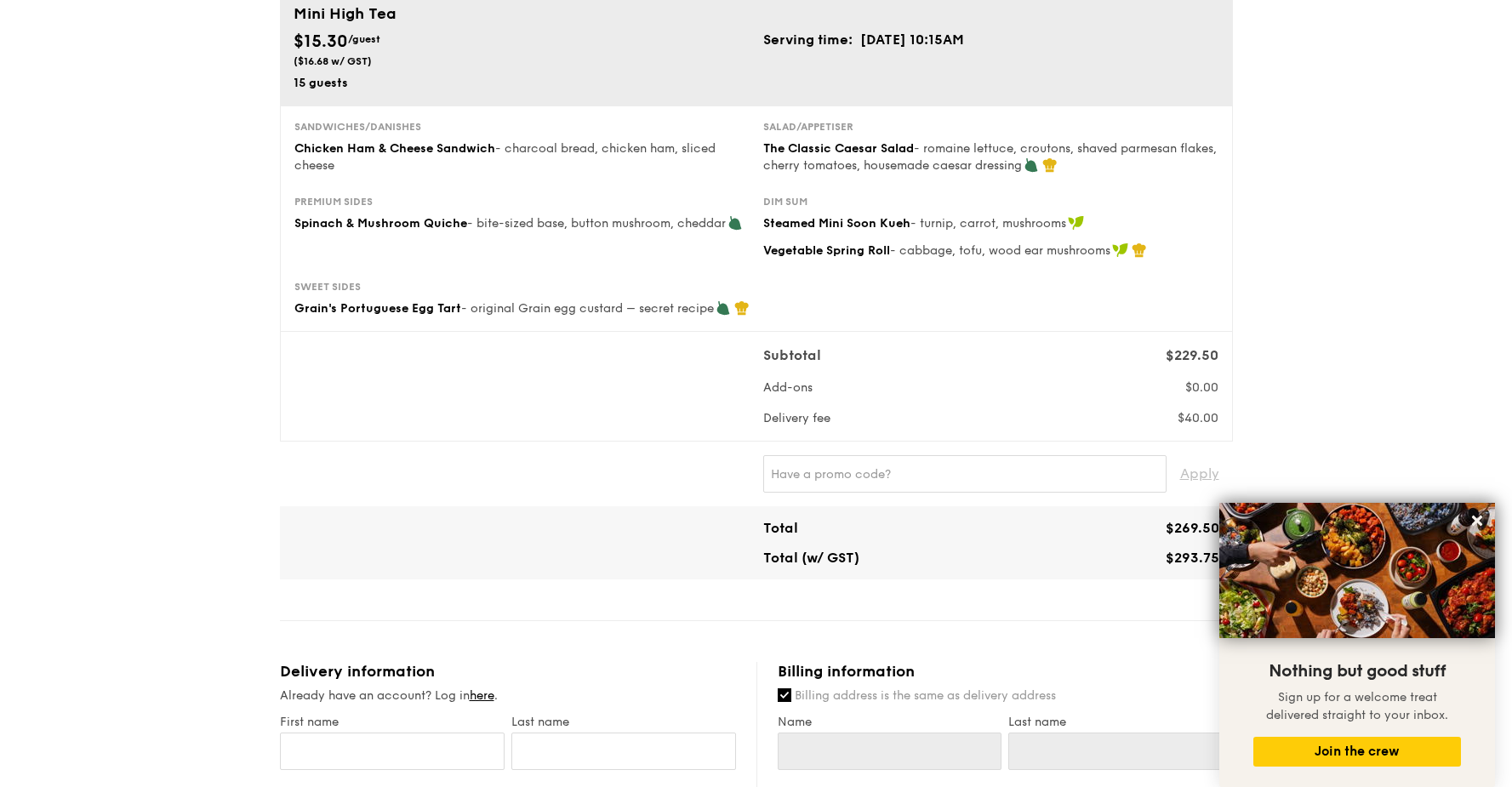
scroll to position [208, 0]
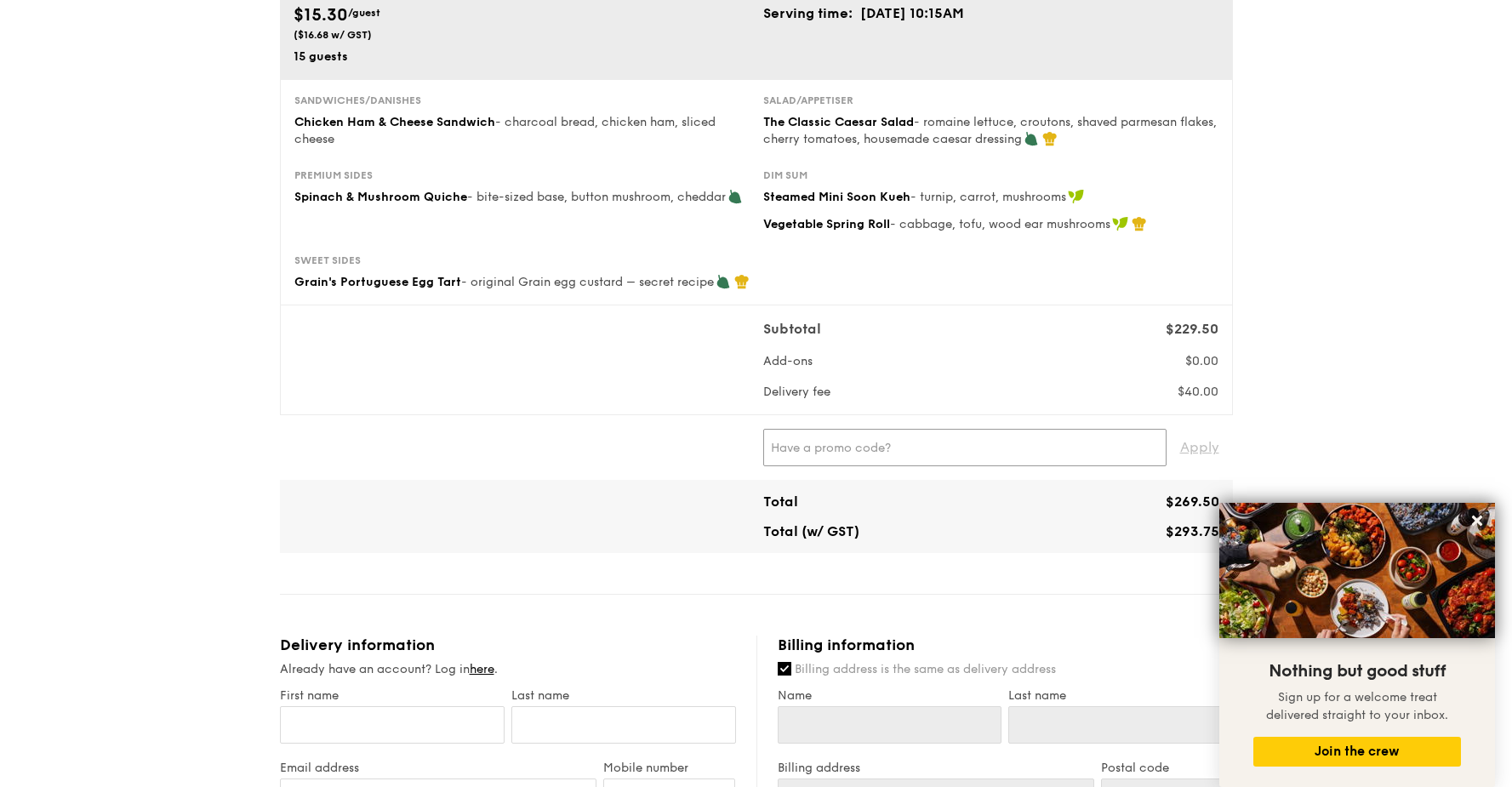
click at [784, 295] on input "text" at bounding box center [965, 448] width 403 height 38
click at [888, 295] on input "I REA" at bounding box center [965, 448] width 403 height 38
click at [850, 295] on input "I REA" at bounding box center [965, 448] width 403 height 38
click at [848, 295] on input "I REA" at bounding box center [965, 448] width 403 height 38
click at [1480, 295] on icon at bounding box center [1477, 520] width 15 height 15
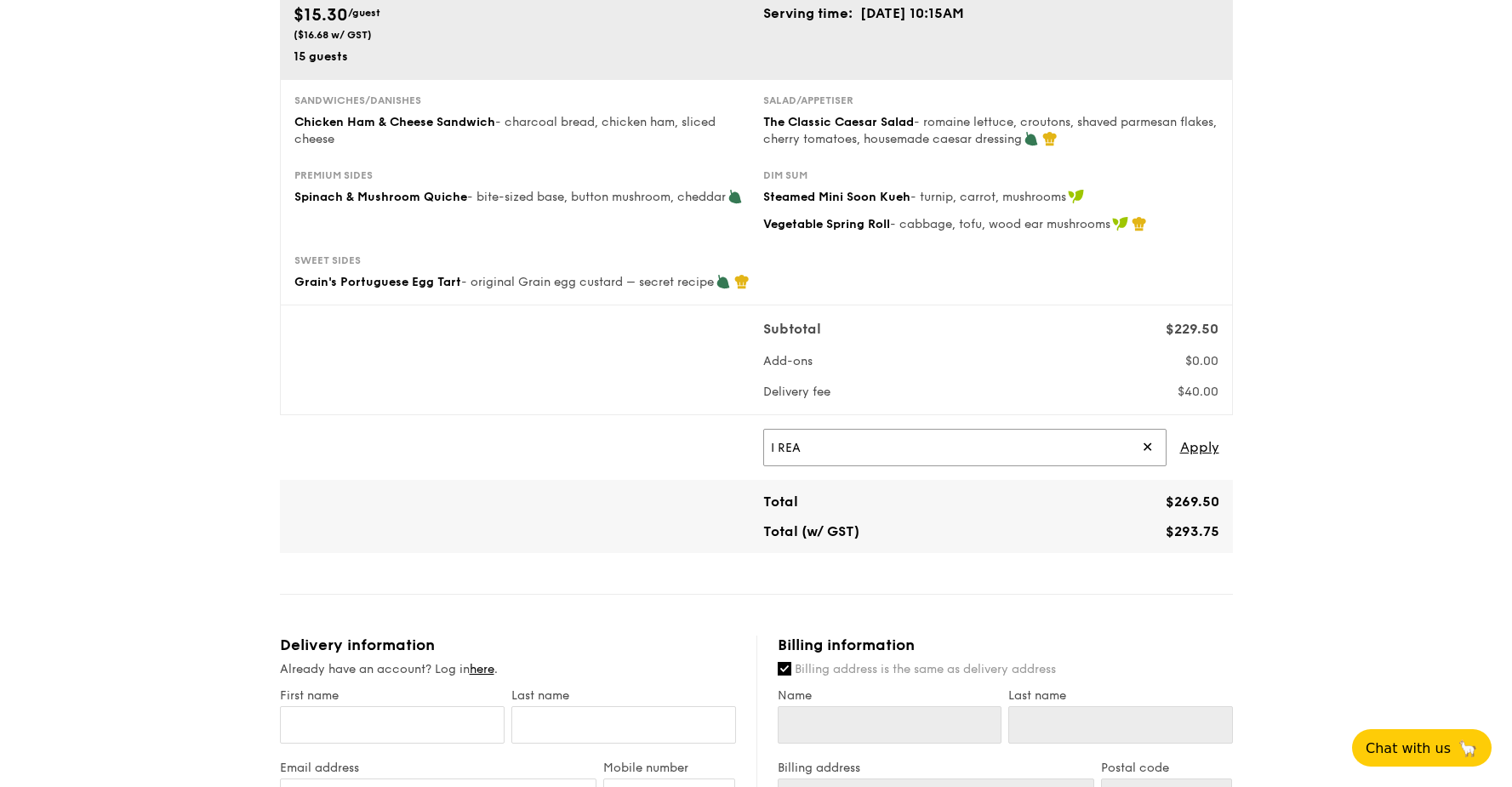
click at [824, 295] on input "I REA" at bounding box center [965, 448] width 403 height 38
type input "IREADGRAINADS"
click at [1201, 295] on span "Apply" at bounding box center [1199, 448] width 39 height 38
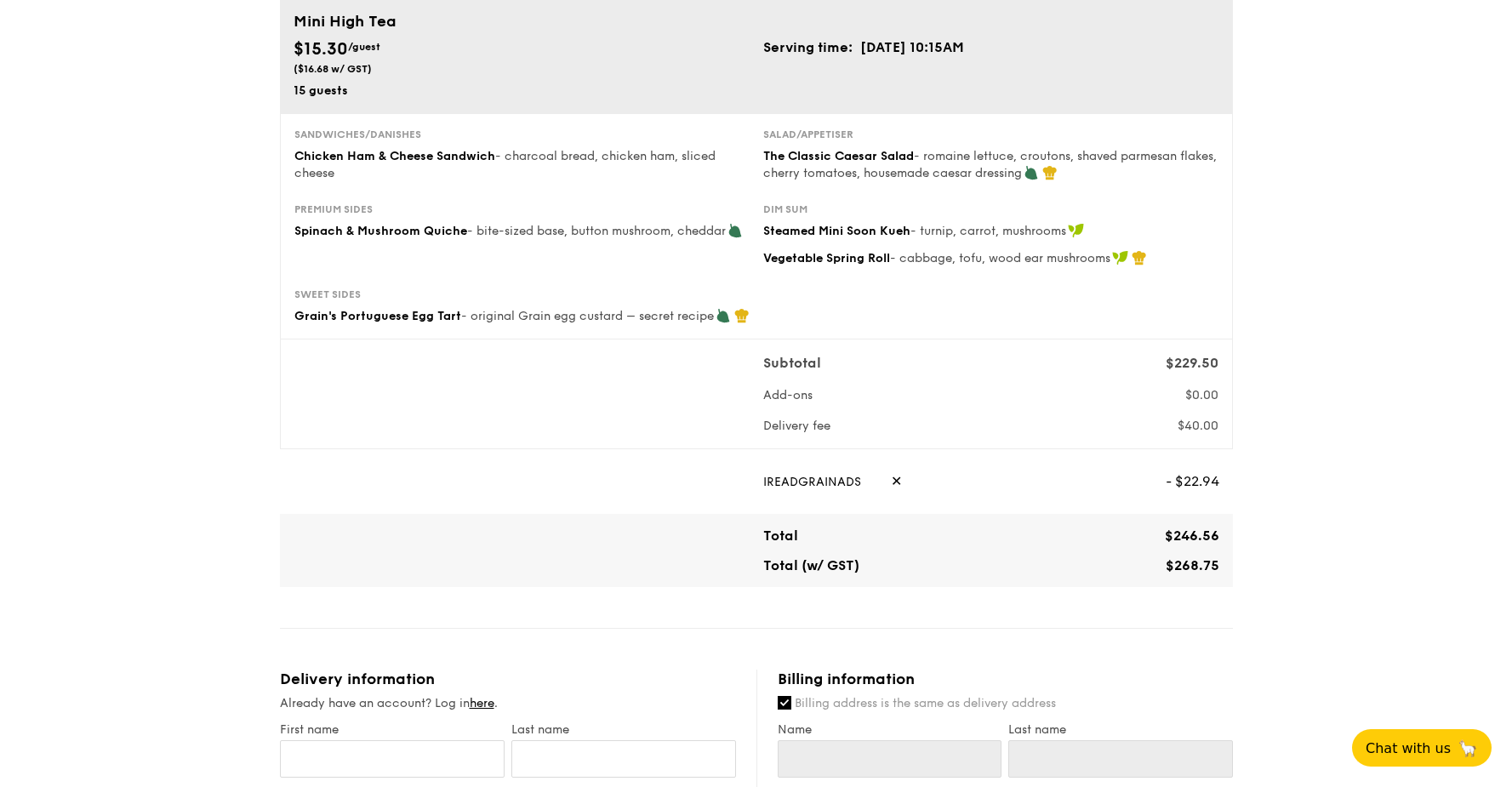
scroll to position [0, 0]
